Goal: Information Seeking & Learning: Learn about a topic

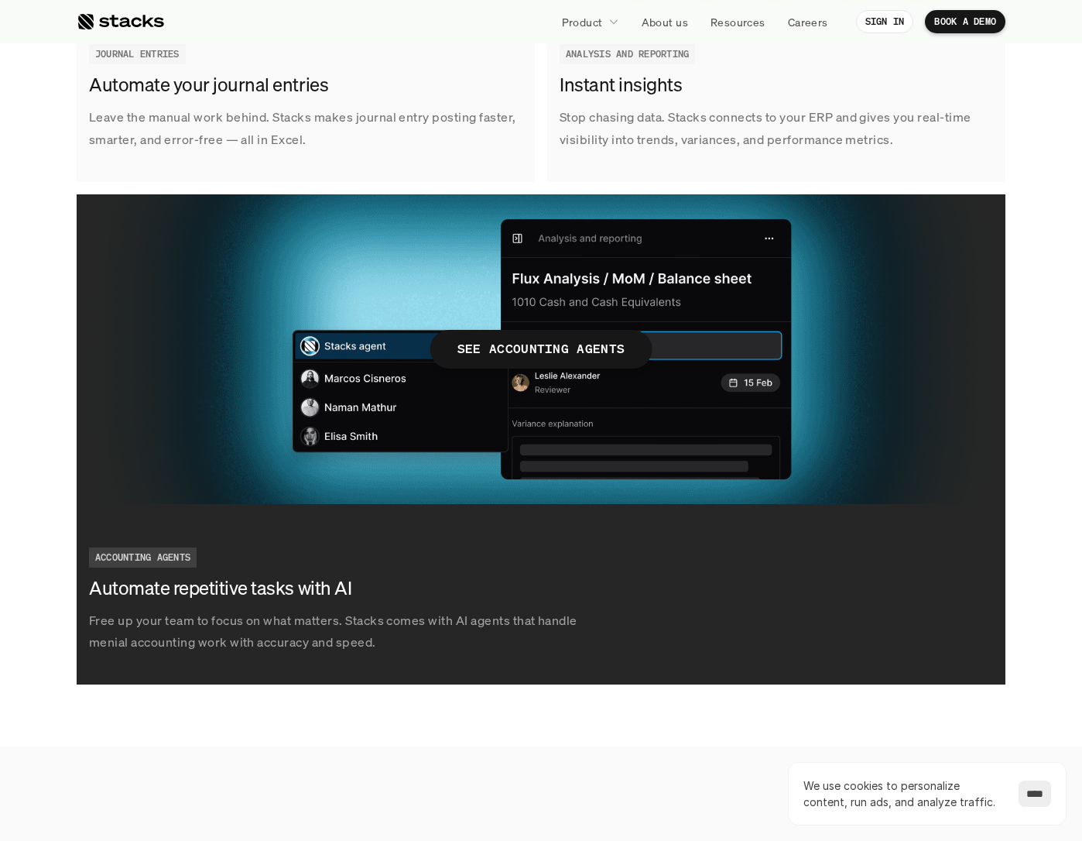
scroll to position [2323, 0]
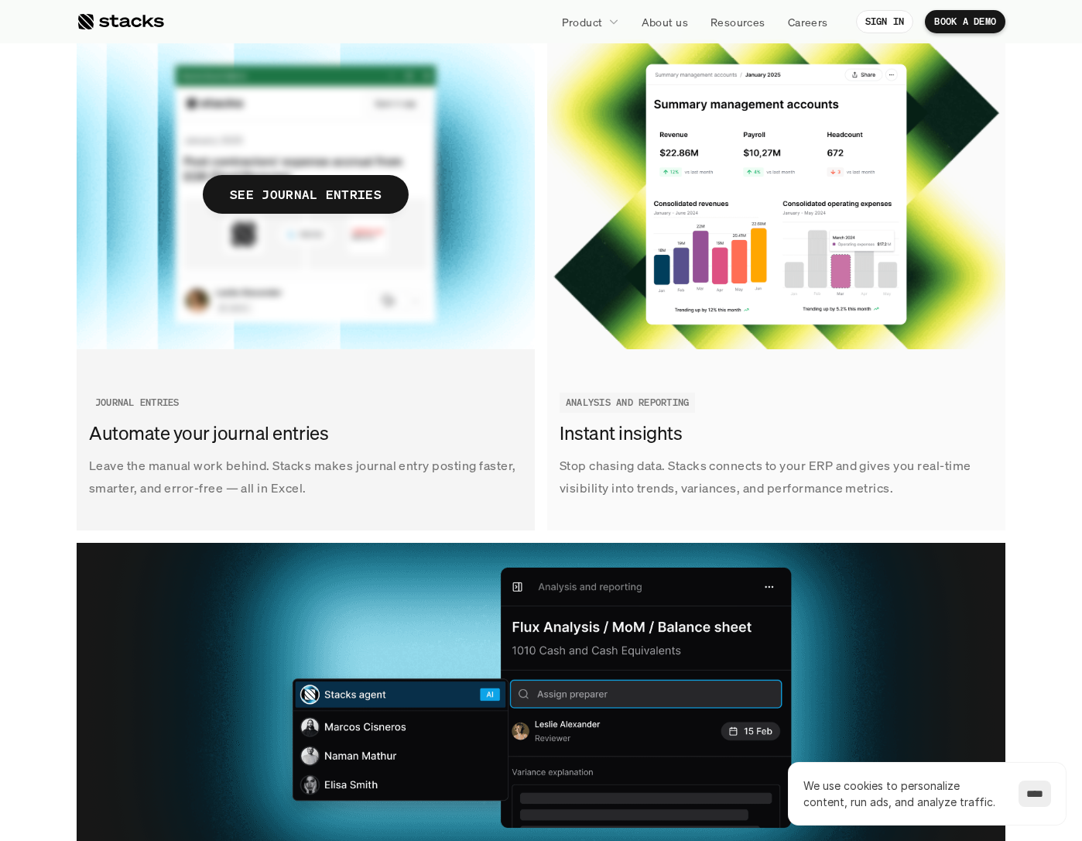
click at [271, 463] on p "Leave the manual work behind. Stacks makes journal entry posting faster, smarte…" at bounding box center [306, 476] width 434 height 45
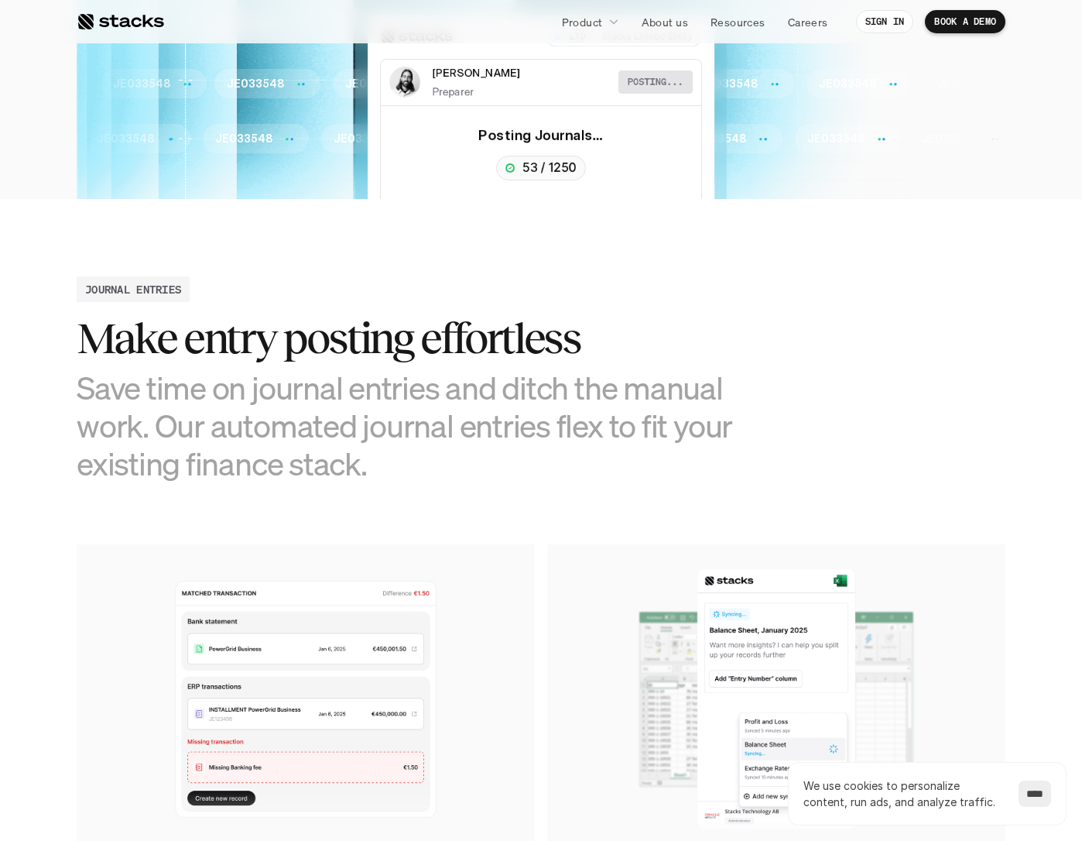
scroll to position [774, 0]
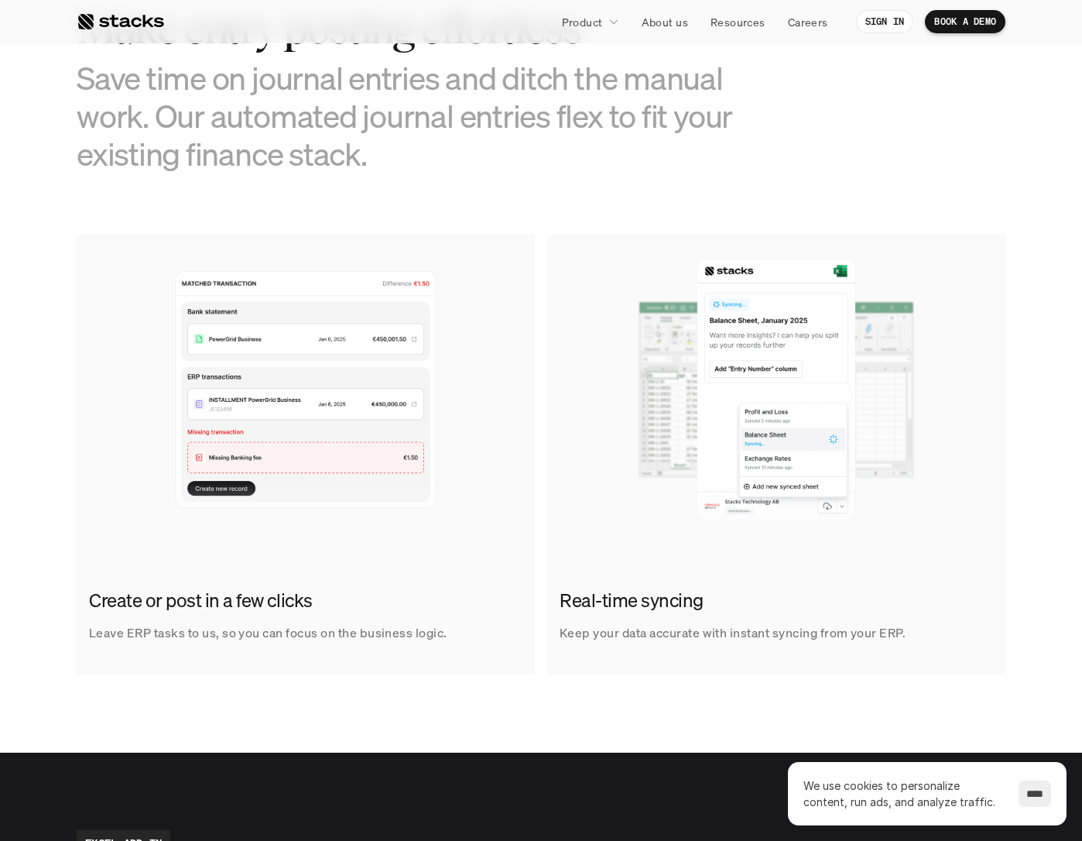
drag, startPoint x: 215, startPoint y: 124, endPoint x: 415, endPoint y: 162, distance: 203.3
click at [415, 162] on h3 "Save time on journal entries and ditch the manual work. Our automated journal e…" at bounding box center [425, 116] width 697 height 115
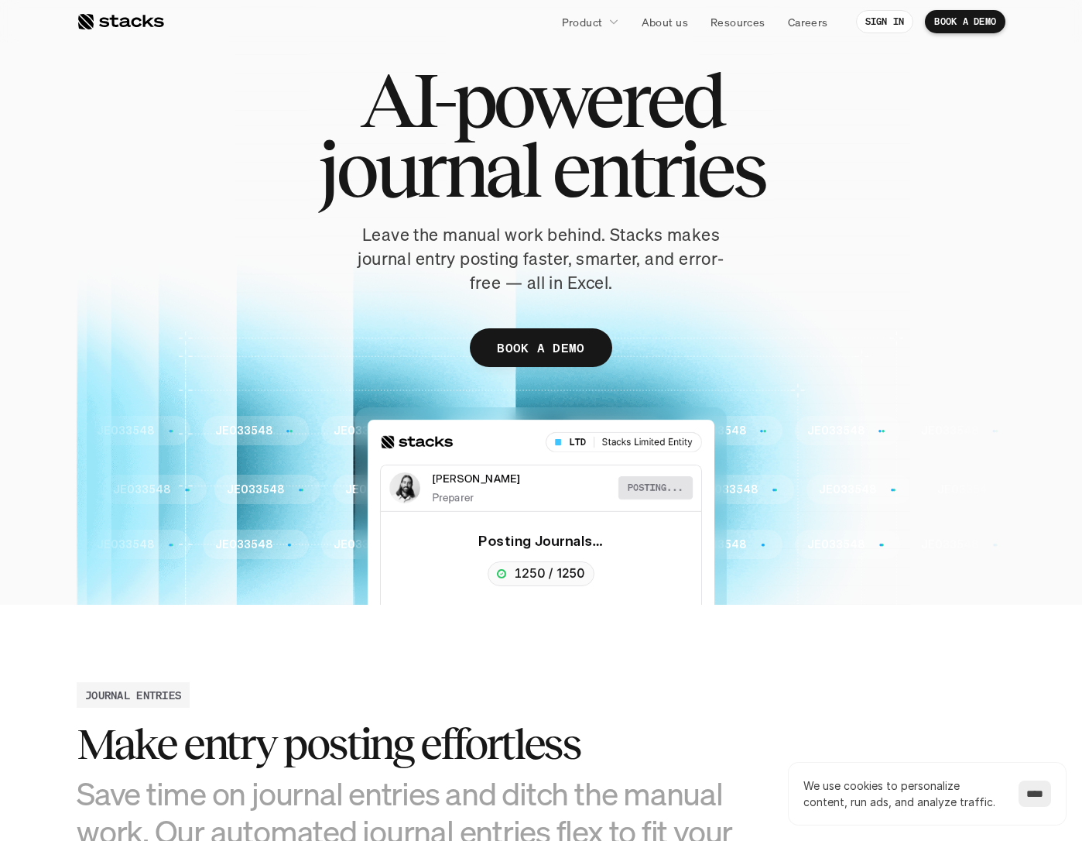
scroll to position [0, 0]
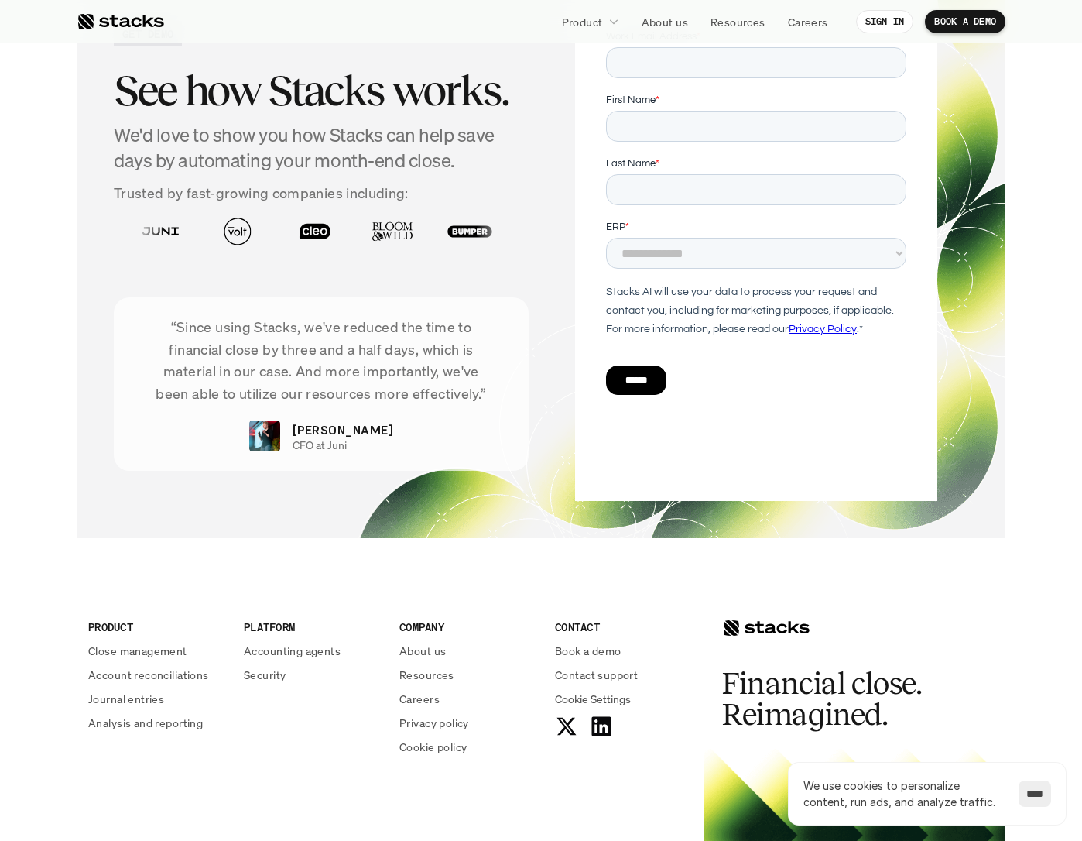
scroll to position [5265, 0]
